Goal: Book appointment/travel/reservation

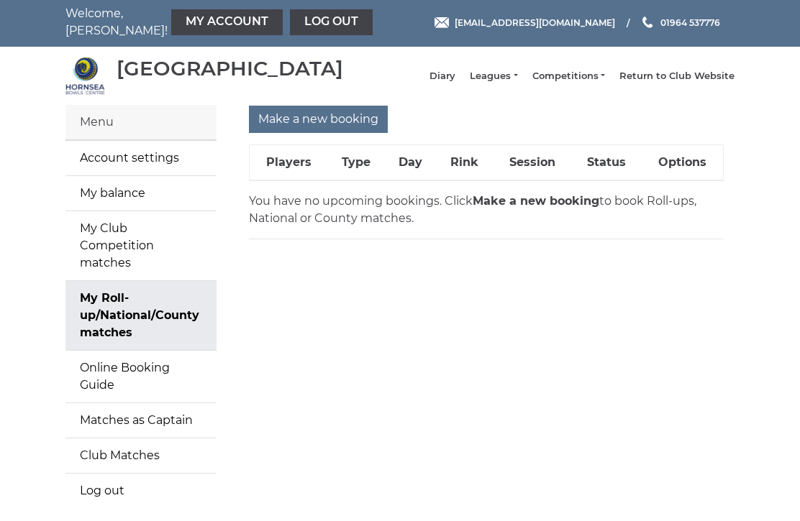
scroll to position [4, 0]
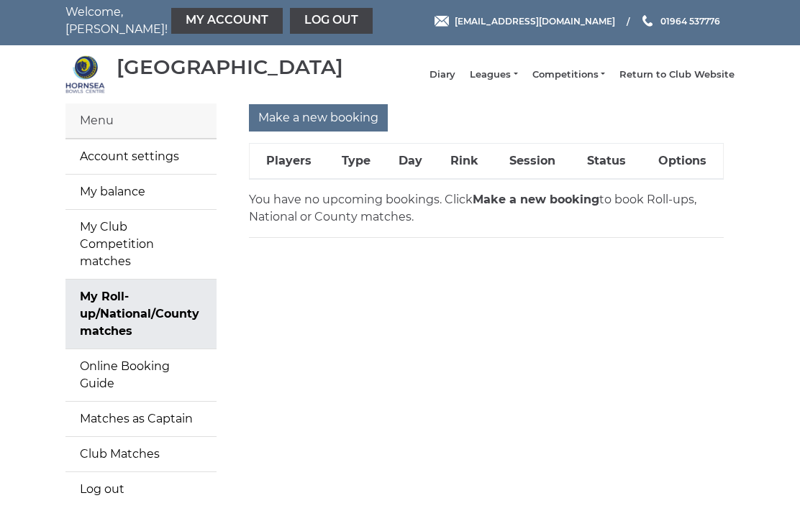
click at [318, 126] on input "Make a new booking" at bounding box center [318, 117] width 139 height 27
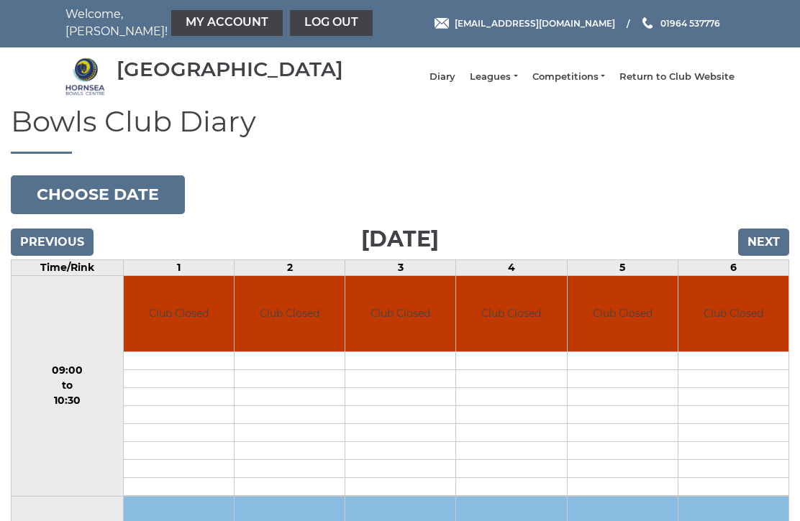
scroll to position [1, 0]
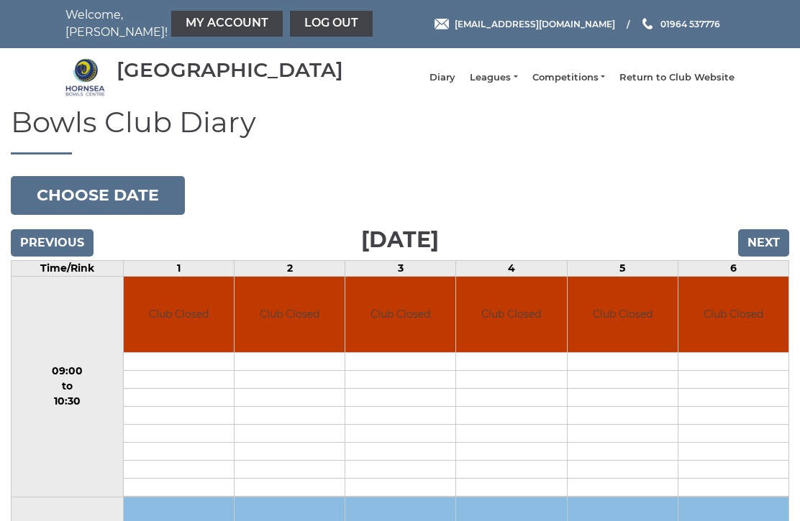
click at [774, 253] on input "Next" at bounding box center [763, 242] width 51 height 27
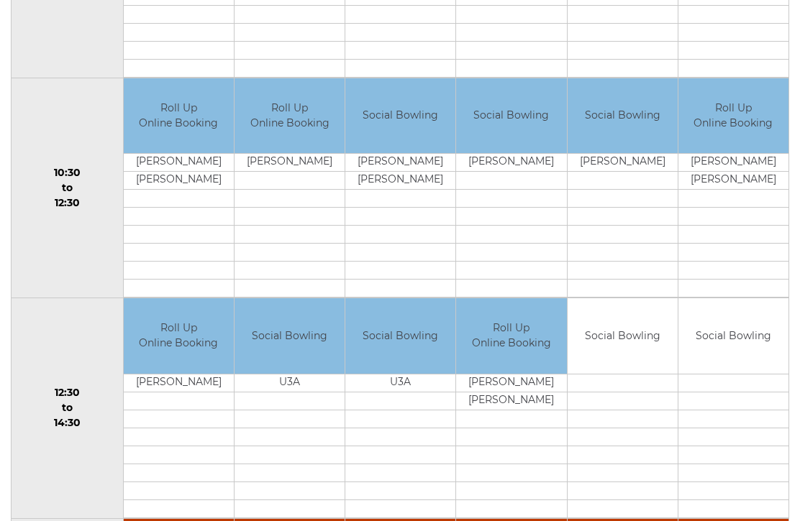
scroll to position [420, 0]
click at [296, 152] on td "Roll Up Online Booking" at bounding box center [289, 115] width 110 height 75
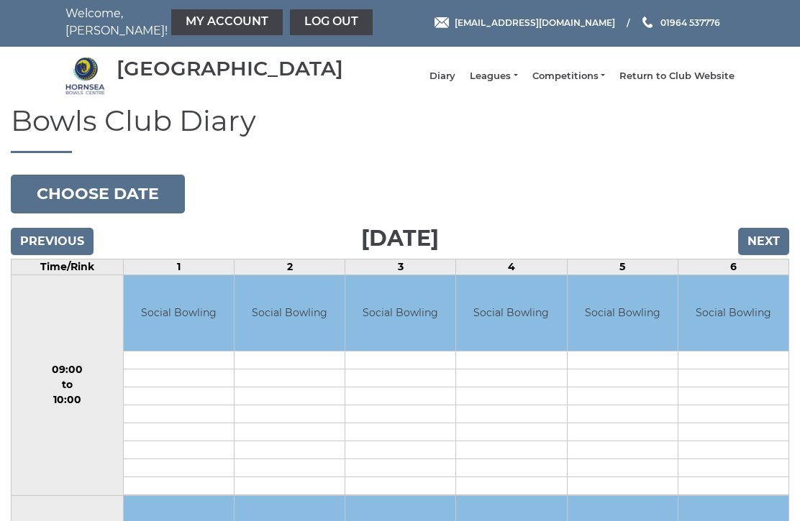
scroll to position [0, 0]
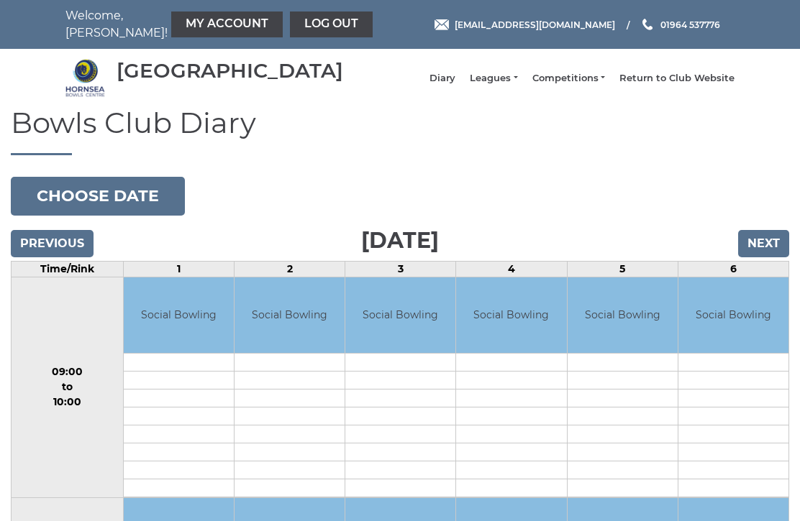
click at [56, 247] on input "Previous" at bounding box center [52, 243] width 83 height 27
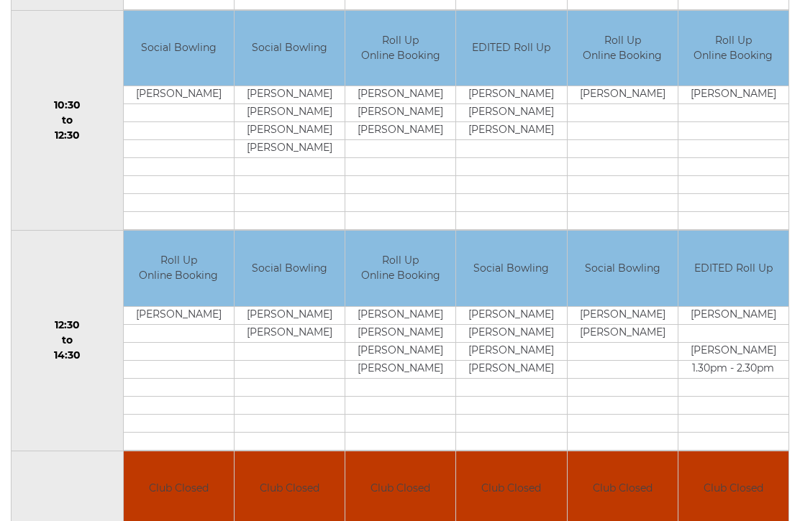
scroll to position [488, 0]
